Goal: Find specific page/section: Find specific page/section

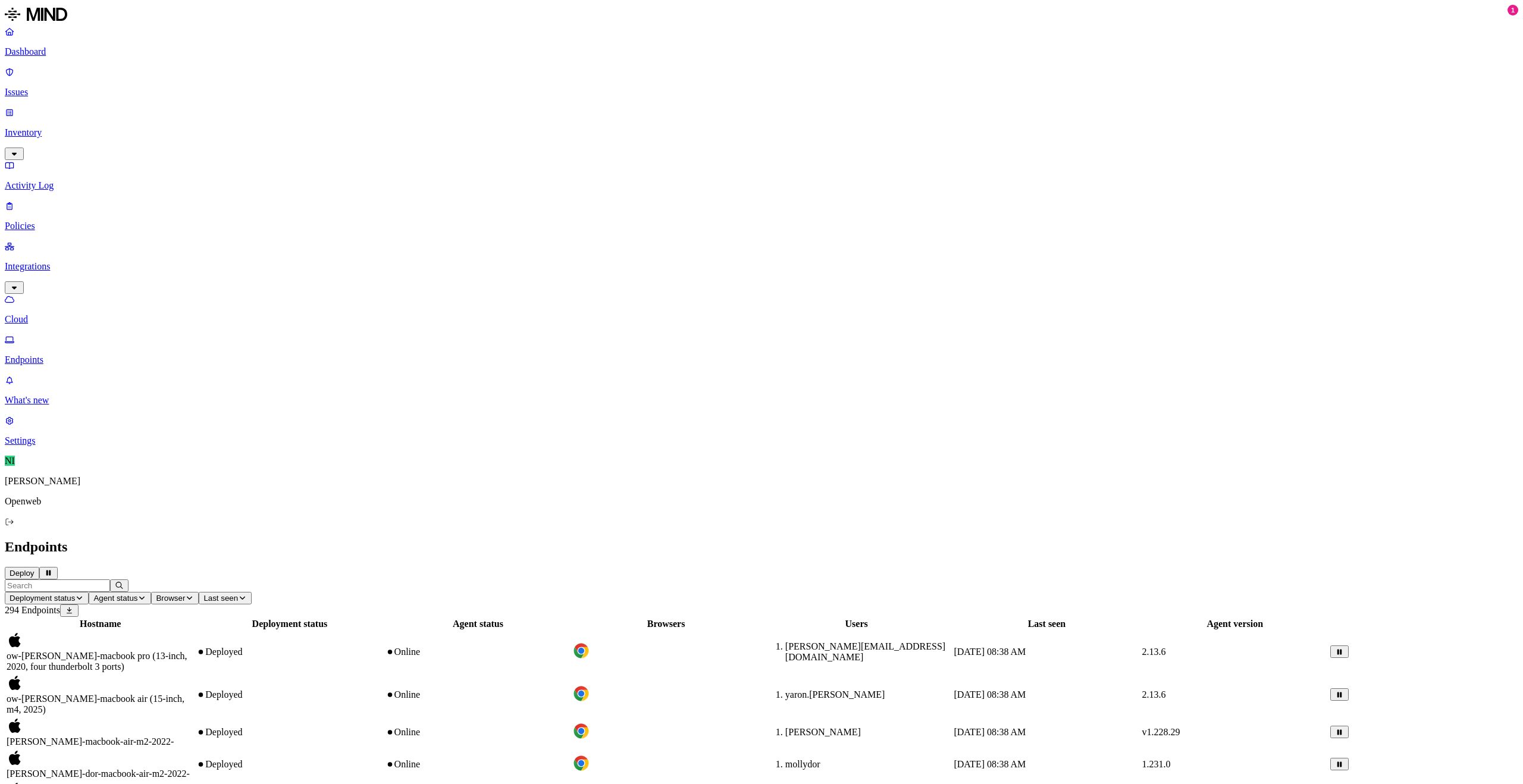
click at [70, 180] on p "Activity Log" at bounding box center [762, 185] width 1514 height 11
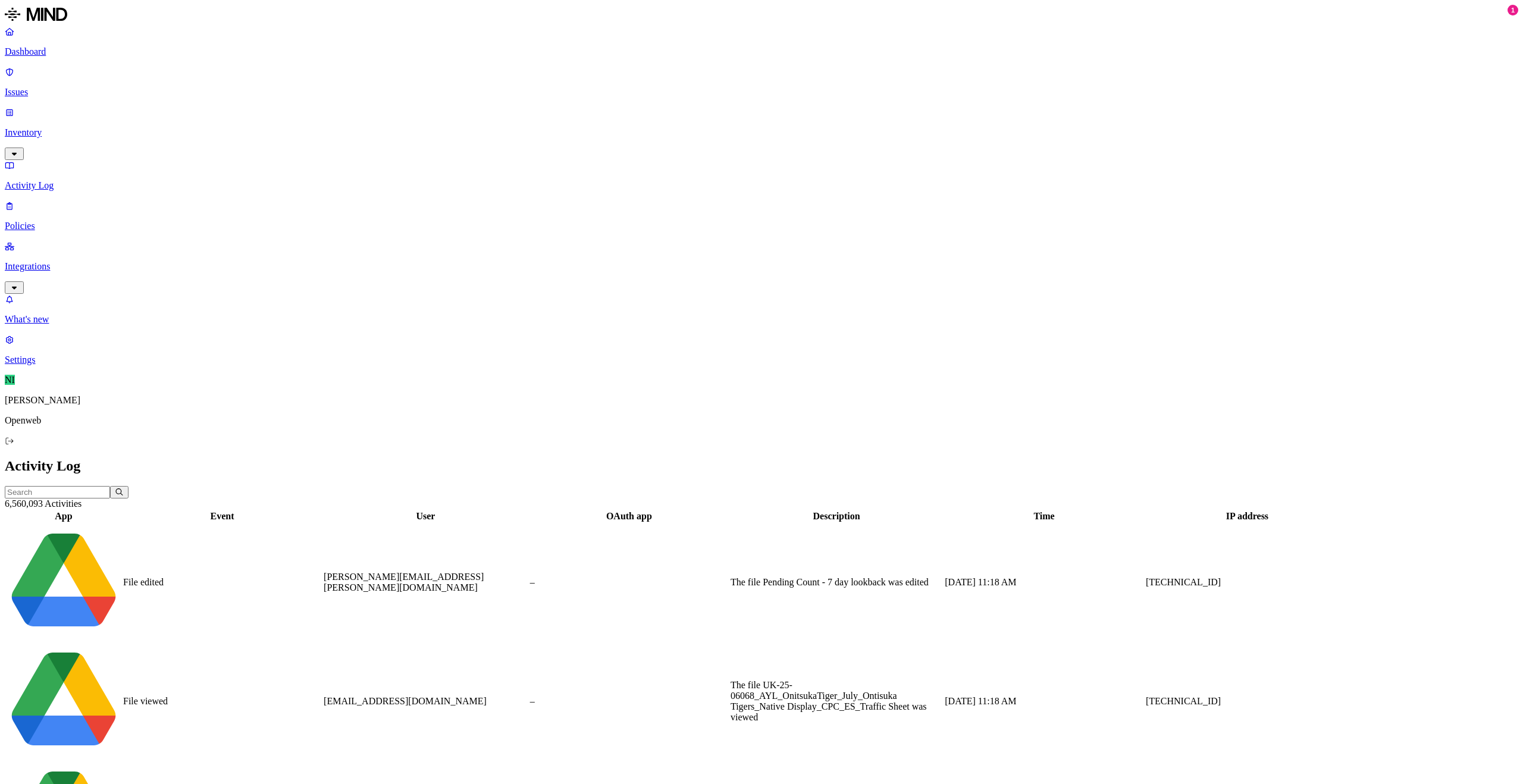
click at [110, 486] on input "text" at bounding box center [57, 492] width 106 height 13
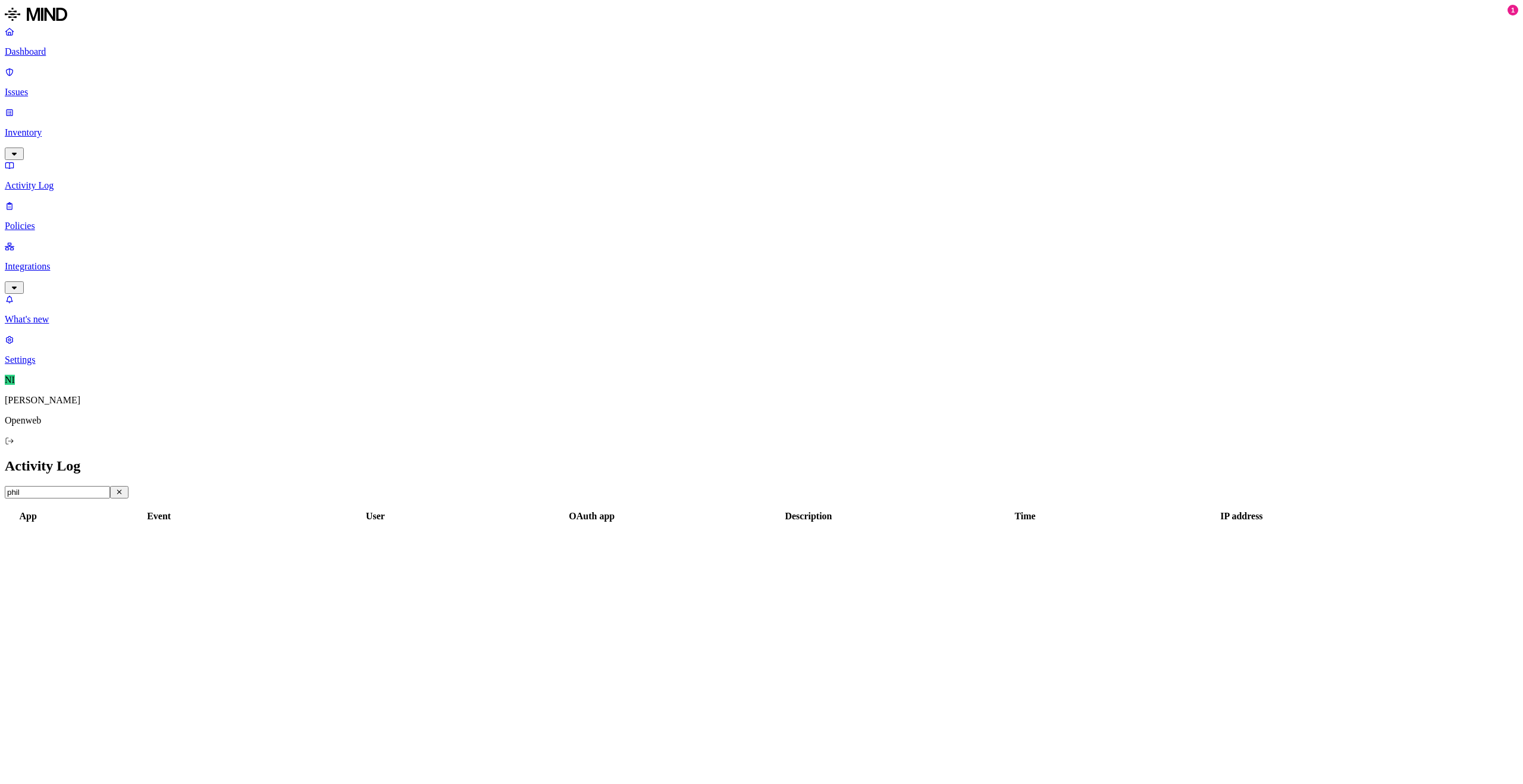
type input "phil"
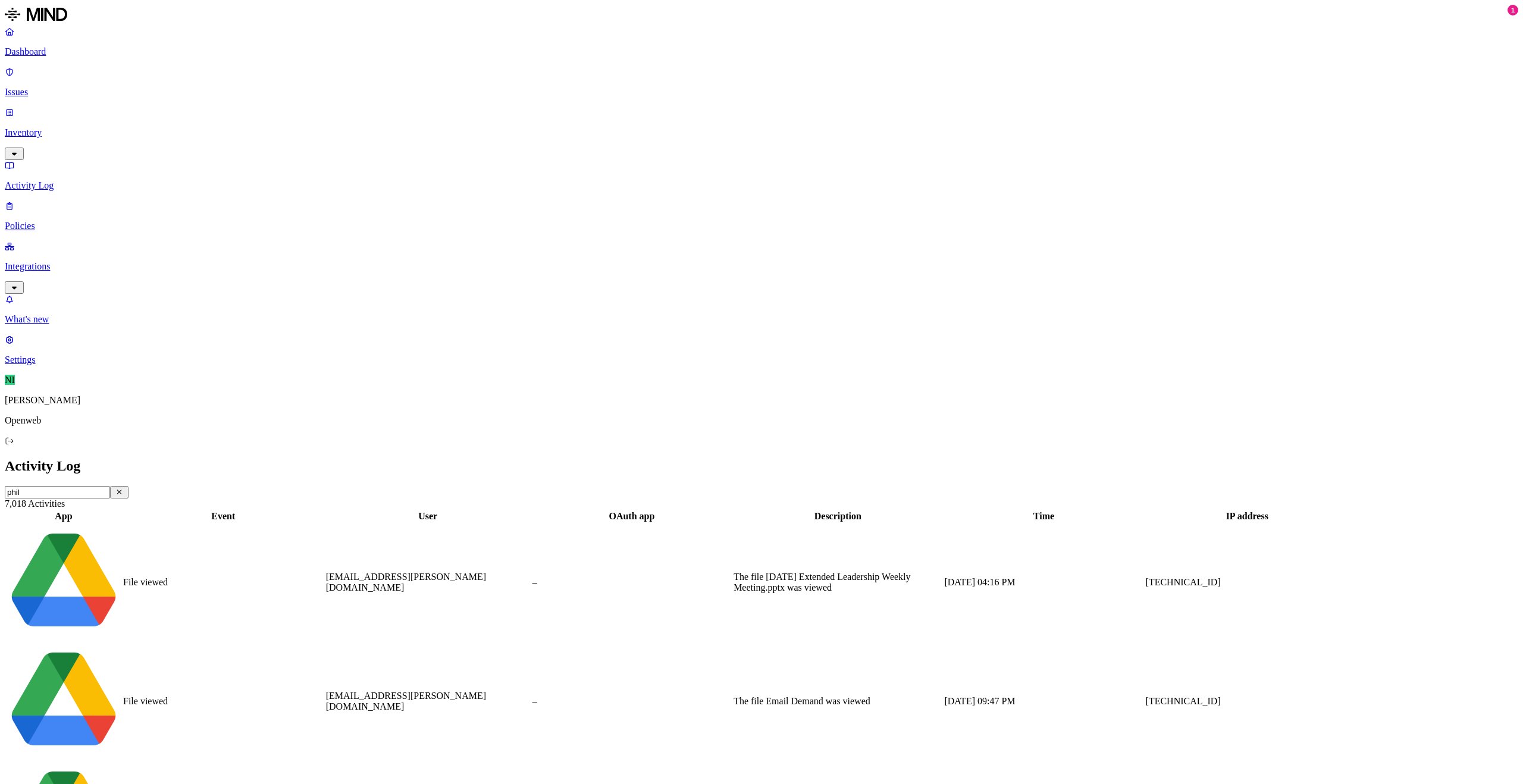
click at [49, 48] on p "Dashboard" at bounding box center [762, 52] width 1514 height 11
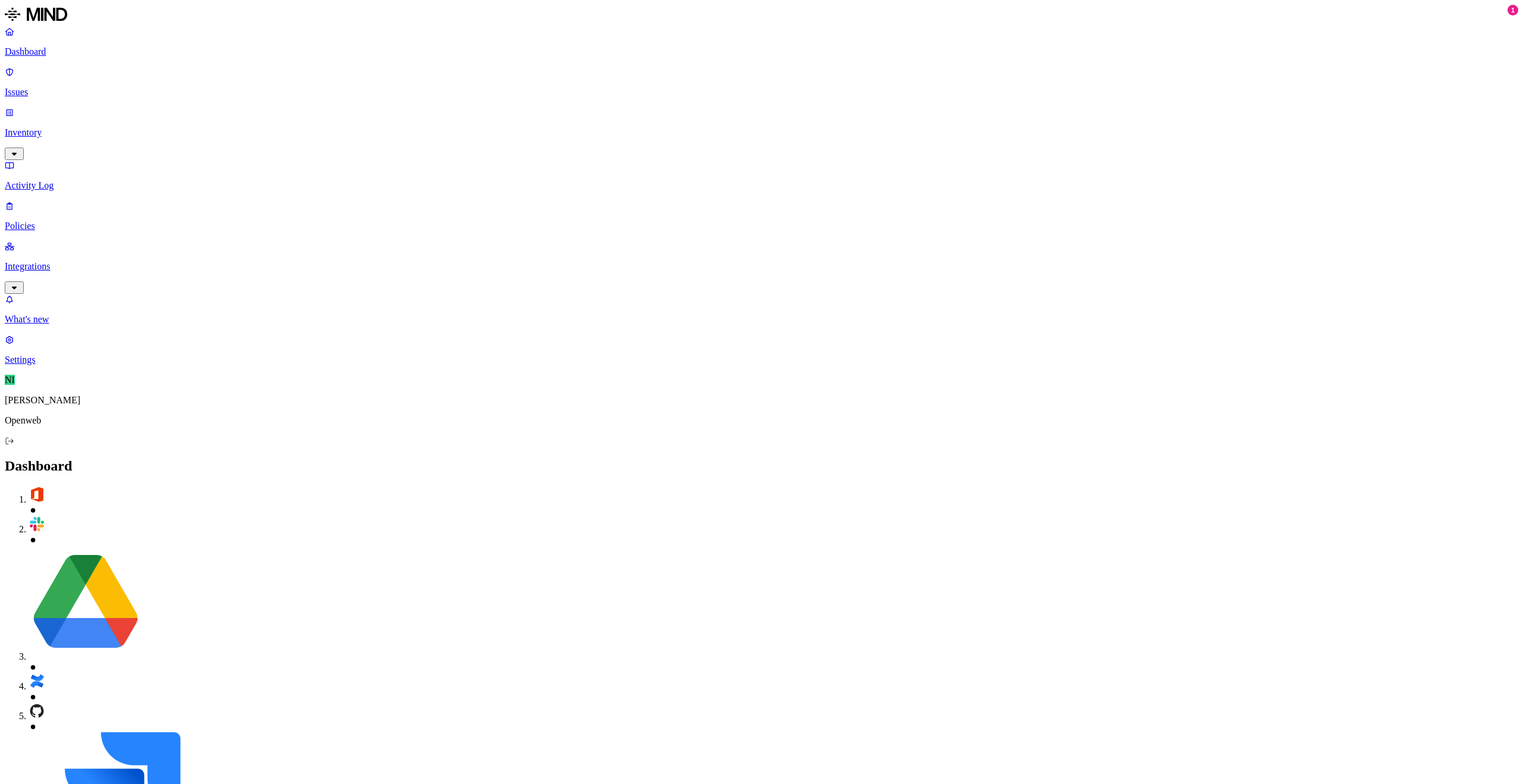
click at [72, 127] on p "Inventory" at bounding box center [762, 132] width 1514 height 11
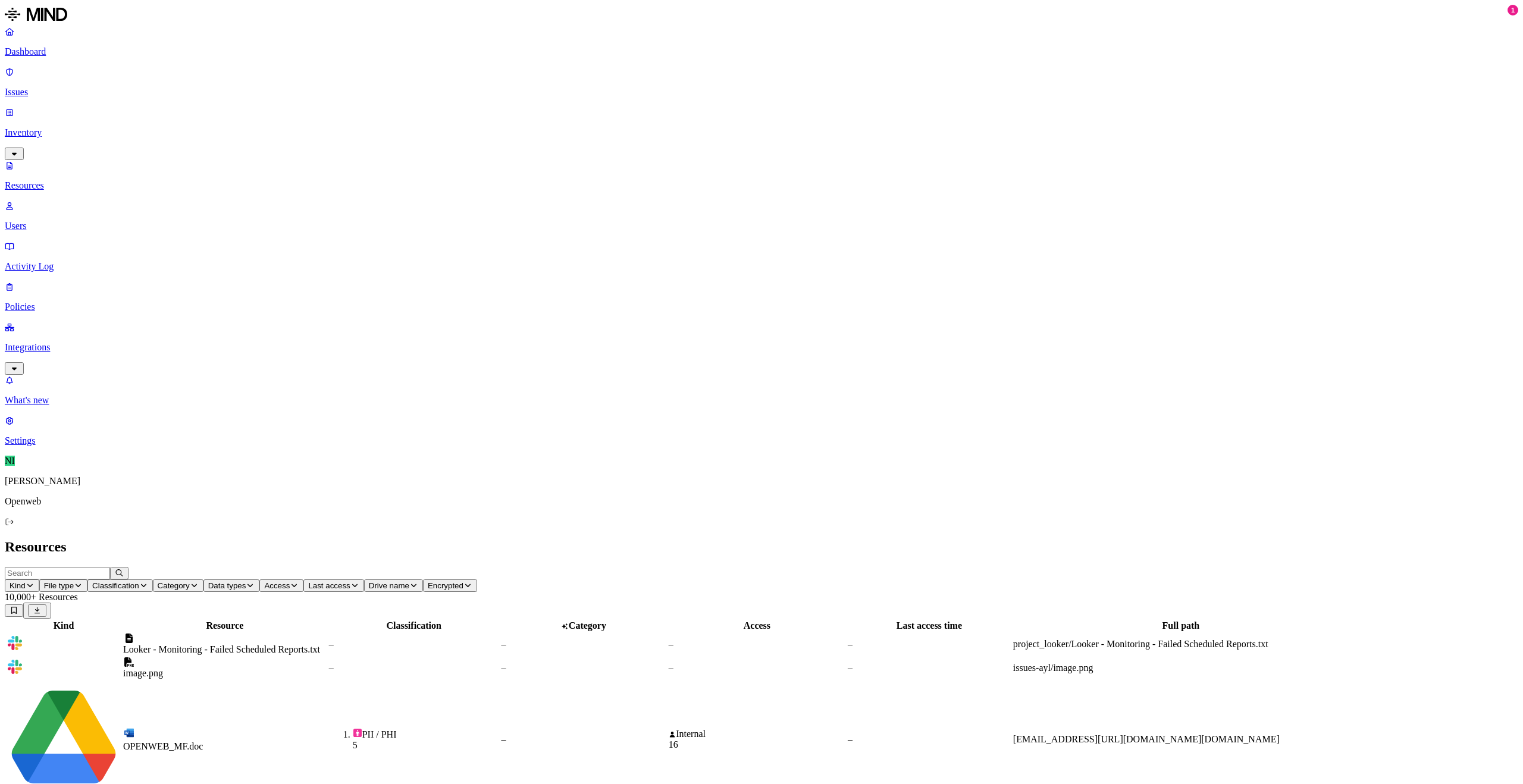
click at [54, 221] on p "Users" at bounding box center [762, 226] width 1514 height 11
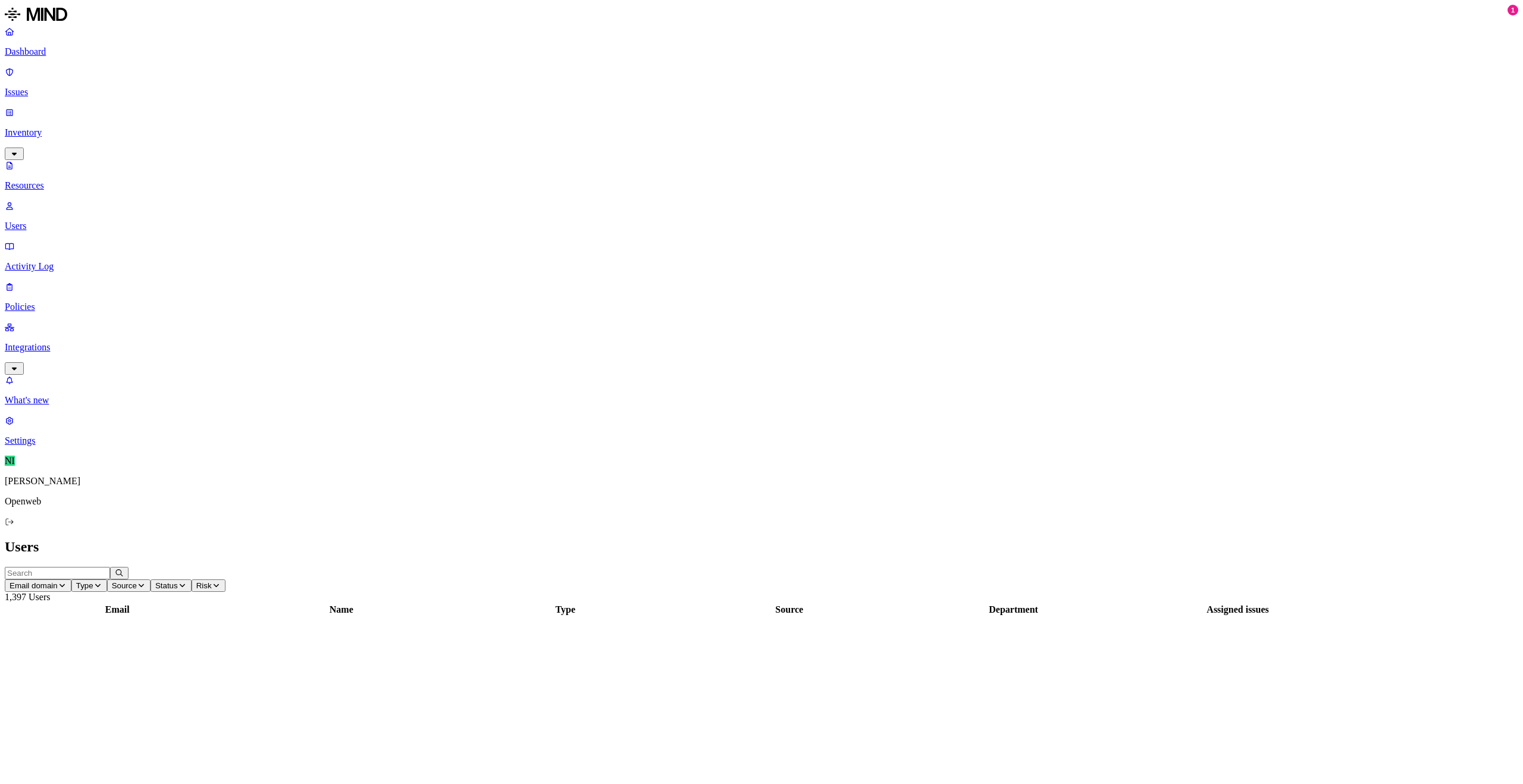
click at [110, 567] on input "text" at bounding box center [57, 573] width 106 height 13
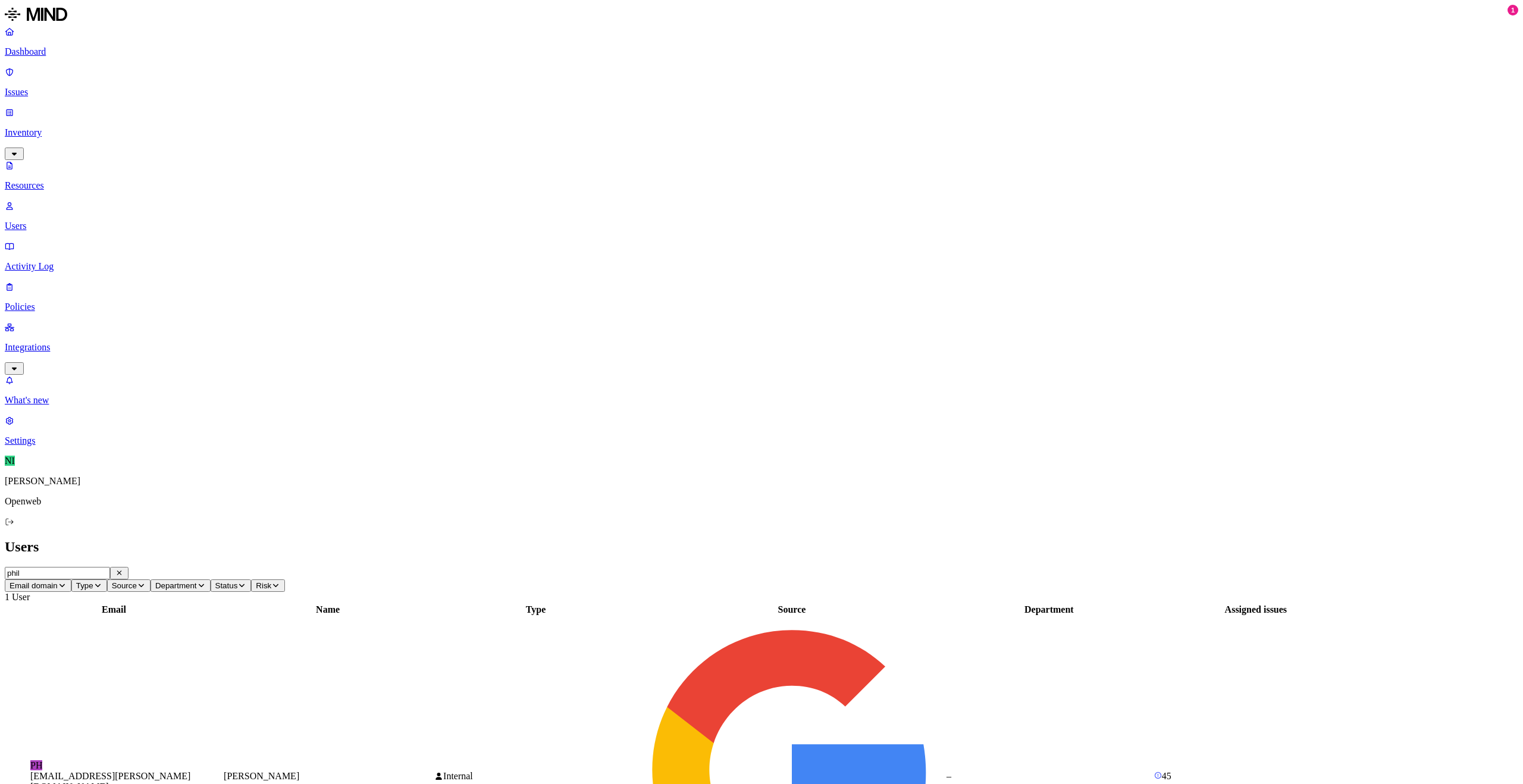
type input "phil"
click at [432, 771] on div "[PERSON_NAME]" at bounding box center [328, 776] width 208 height 11
